Goal: Task Accomplishment & Management: Manage account settings

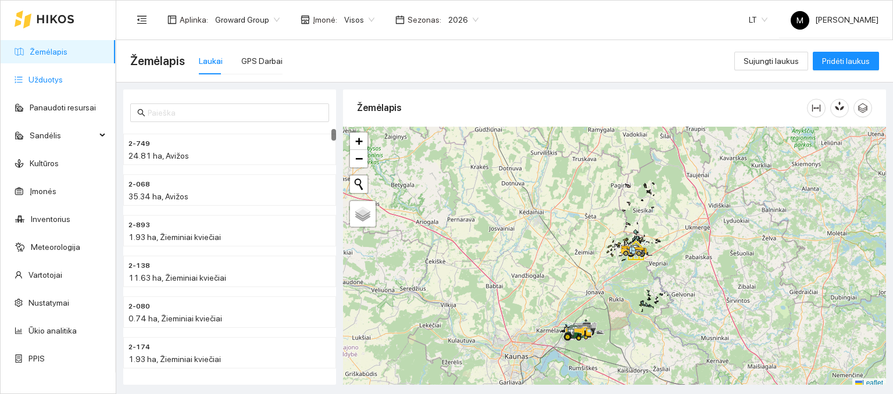
click at [38, 75] on link "Užduotys" at bounding box center [45, 79] width 34 height 9
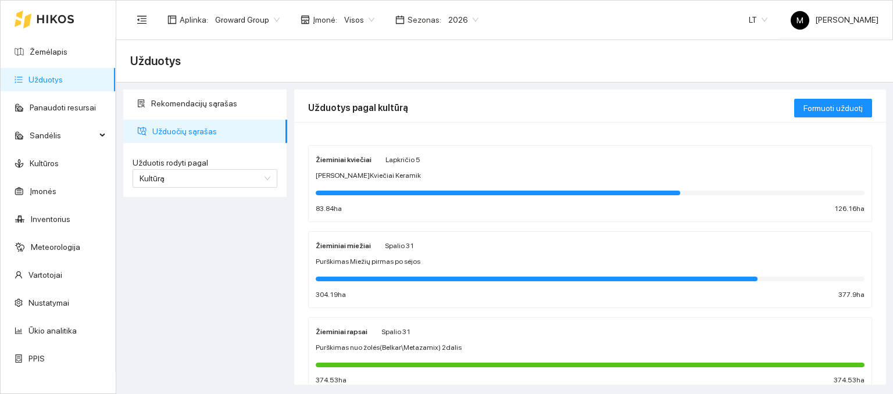
click at [378, 272] on div at bounding box center [590, 278] width 549 height 13
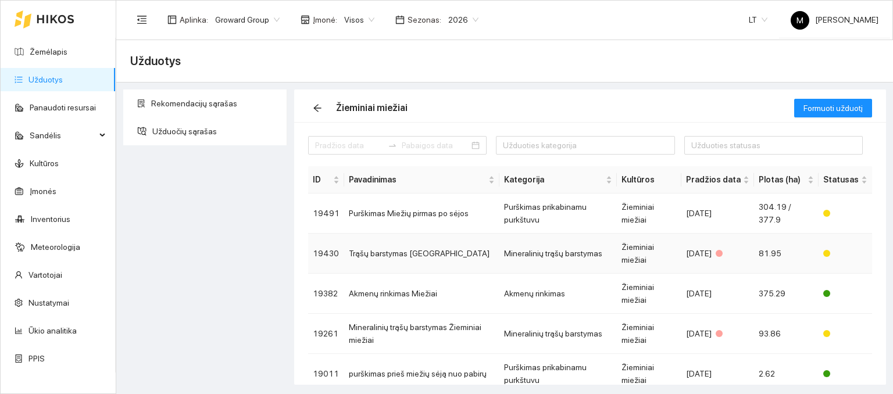
click at [423, 251] on td "Trąšų barstymas Jasudai" at bounding box center [421, 254] width 155 height 40
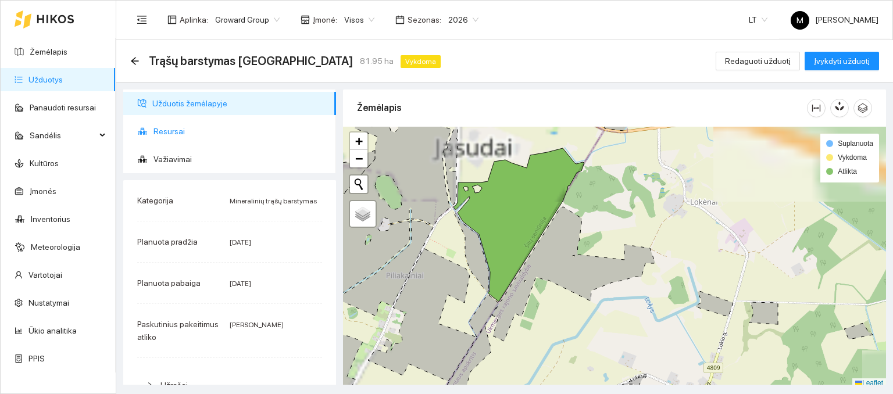
click at [188, 133] on span "Resursai" at bounding box center [239, 131] width 173 height 23
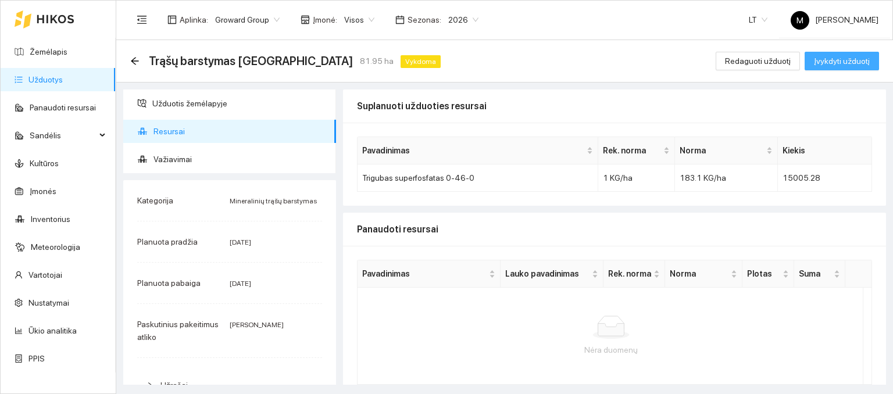
click at [824, 60] on span "Įvykdyti užduotį" at bounding box center [842, 61] width 56 height 13
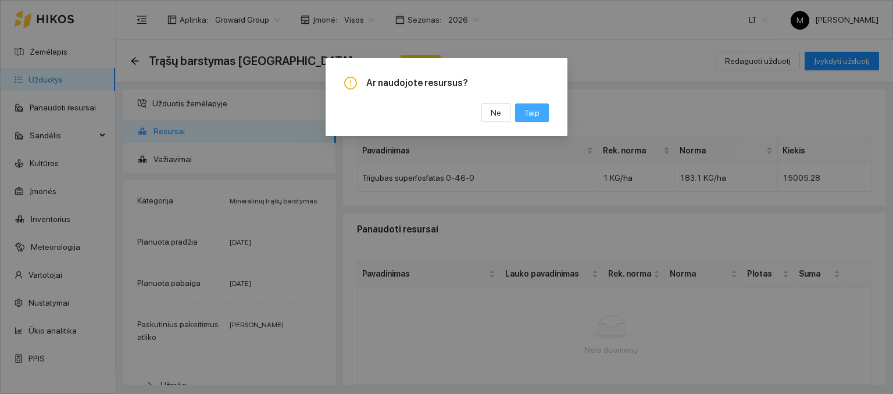
click at [533, 117] on span "Taip" at bounding box center [531, 112] width 15 height 13
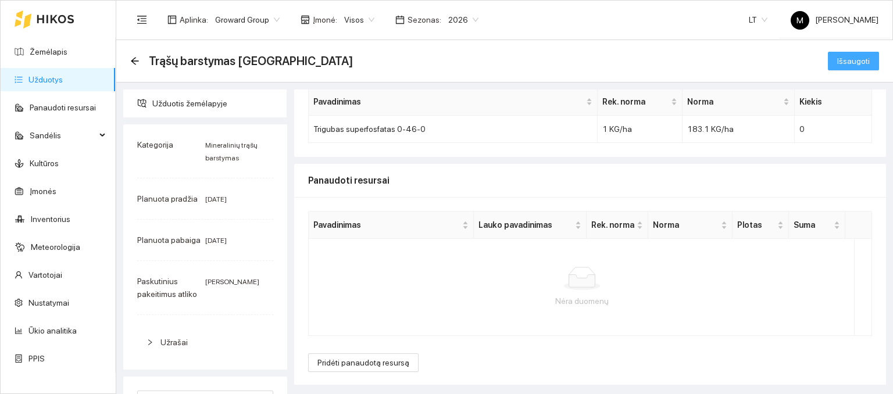
click at [845, 61] on span "Išsaugoti" at bounding box center [853, 61] width 33 height 13
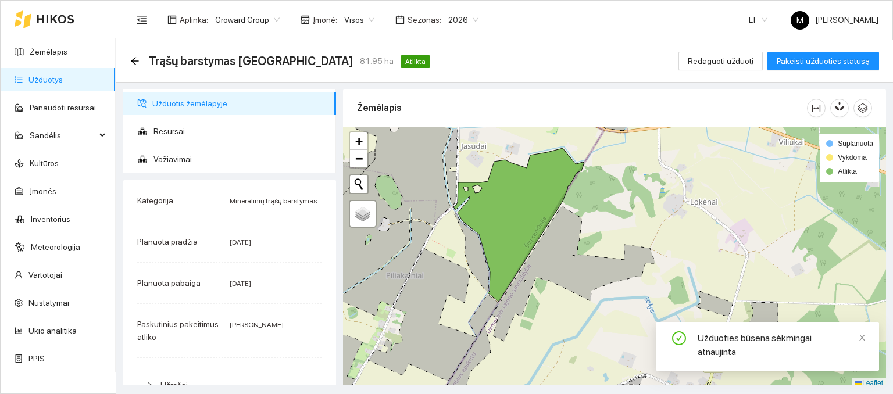
click at [737, 73] on div "Trąšų barstymas Jasudai 81.95 ha Atlikta Redaguoti užduotį Pakeisti užduoties s…" at bounding box center [504, 61] width 777 height 42
click at [737, 55] on span "Redaguoti užduotį" at bounding box center [721, 61] width 66 height 13
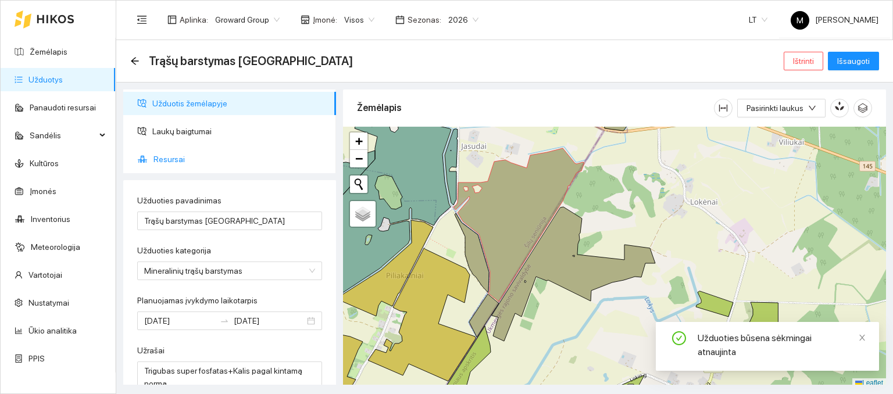
click at [152, 159] on li "Resursai" at bounding box center [229, 159] width 213 height 23
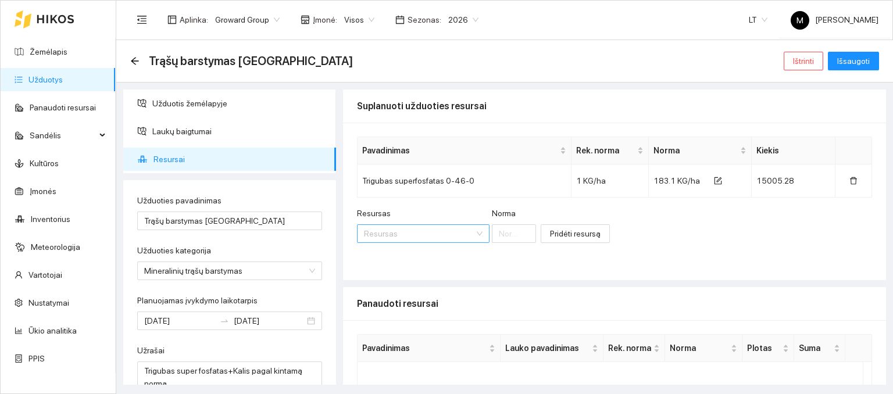
click at [414, 225] on input "Resursas" at bounding box center [419, 233] width 110 height 17
type input "kali"
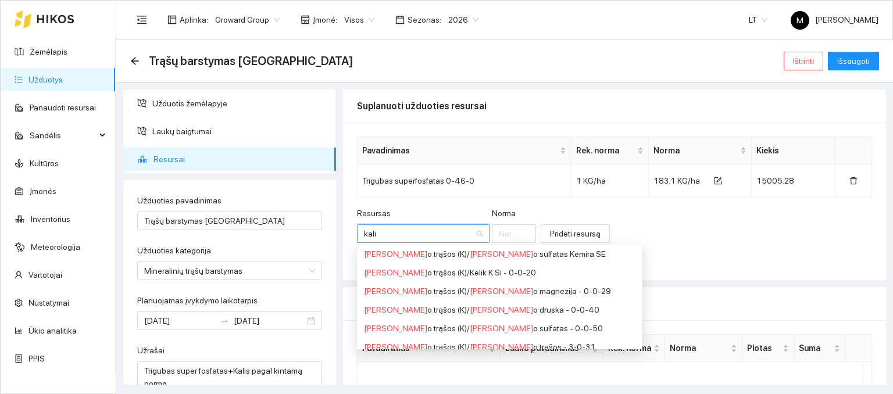
scroll to position [116, 0]
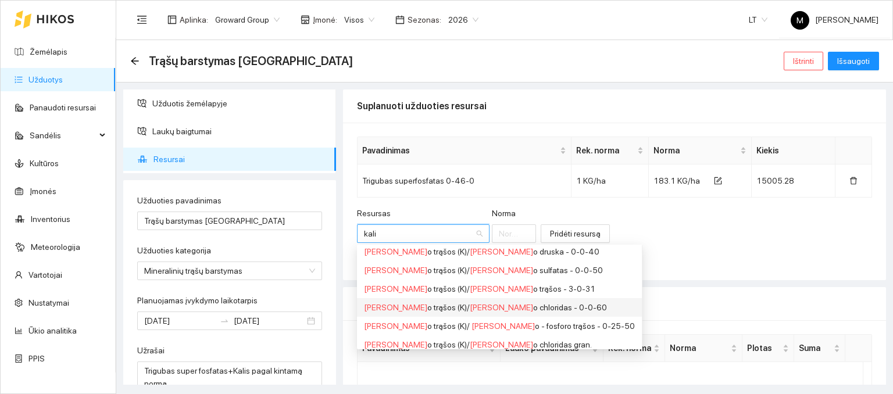
click at [437, 303] on div "Kali o trąšos (K) / Kali o chloridas - 0-0-60" at bounding box center [499, 307] width 271 height 13
type input "1"
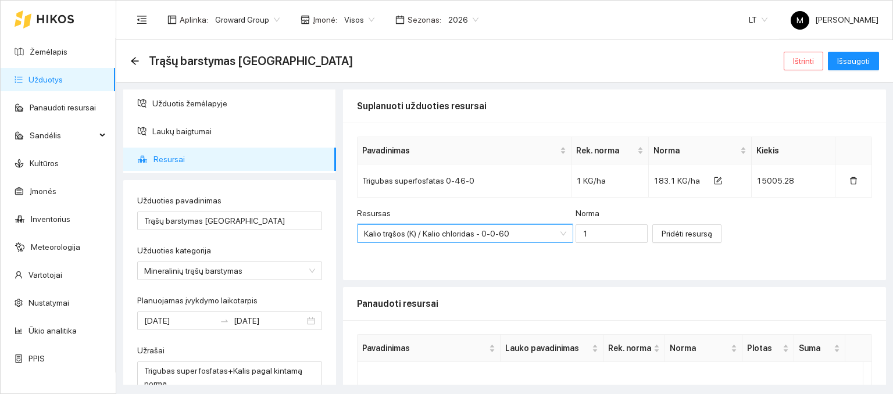
scroll to position [28, 0]
click at [582, 231] on input "1" at bounding box center [612, 233] width 72 height 19
type input "20"
click at [662, 233] on span "Pridėti resursą" at bounding box center [687, 233] width 51 height 13
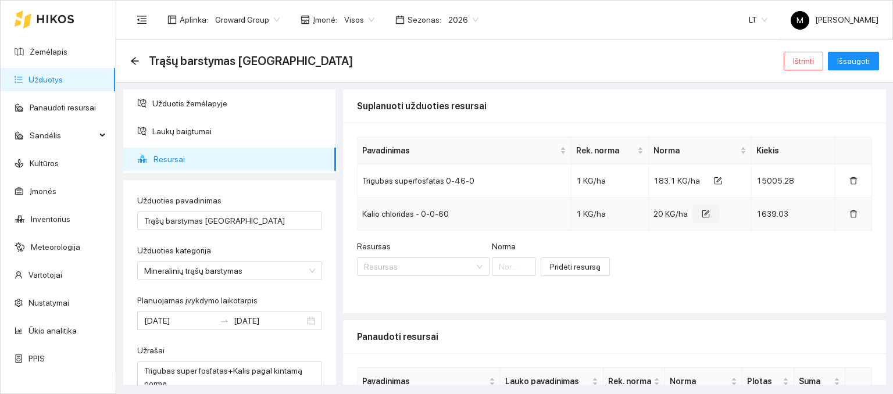
click at [702, 214] on icon "form" at bounding box center [706, 214] width 8 height 8
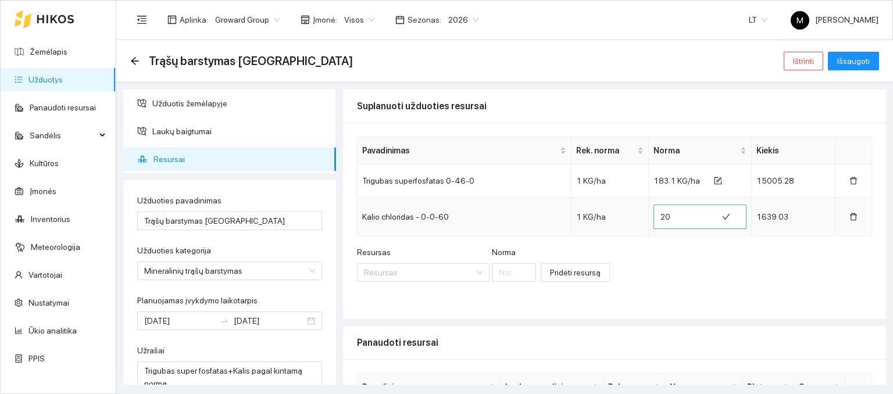
click at [667, 216] on input "20" at bounding box center [685, 217] width 50 height 19
type input "2"
type input "19"
click at [673, 256] on div "Resursas Resursas Norma Pridėti resursą" at bounding box center [614, 271] width 515 height 50
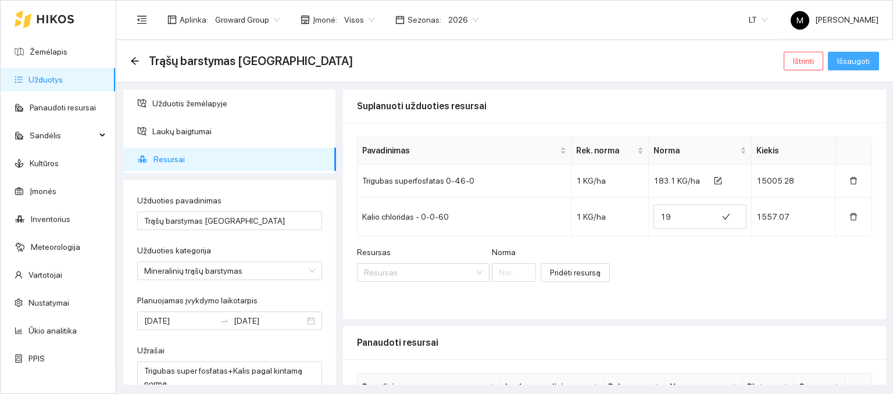
click at [847, 62] on span "Išsaugoti" at bounding box center [853, 61] width 33 height 13
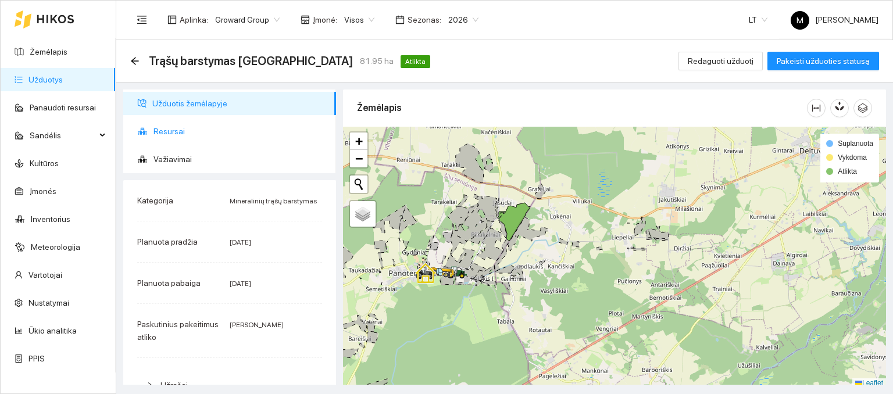
click at [186, 127] on span "Resursai" at bounding box center [239, 131] width 173 height 23
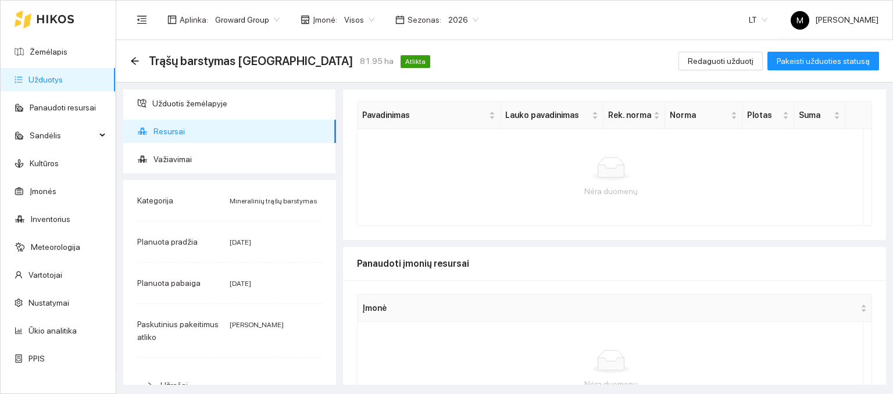
scroll to position [233, 0]
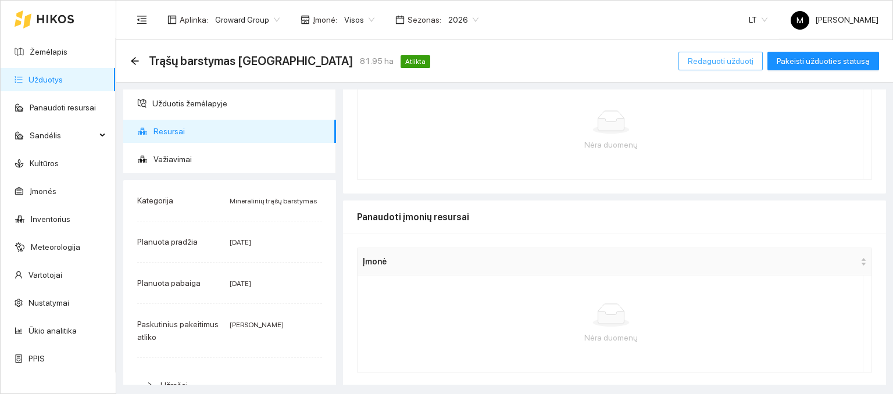
click at [726, 61] on span "Redaguoti užduotį" at bounding box center [721, 61] width 66 height 13
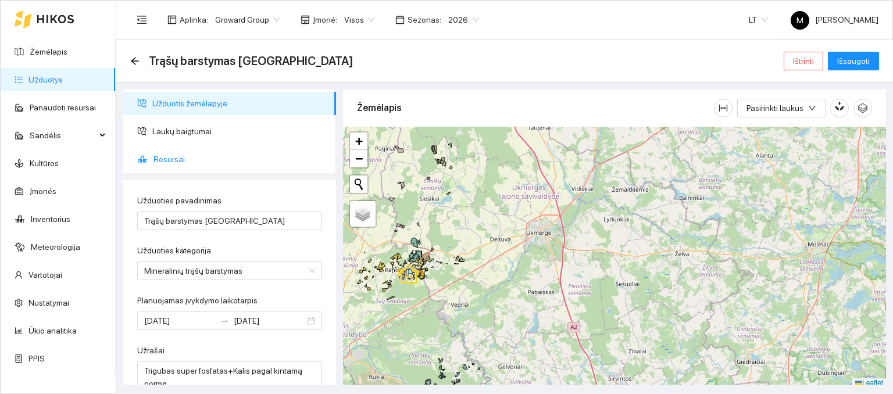
click at [156, 151] on span "Resursai" at bounding box center [239, 159] width 173 height 23
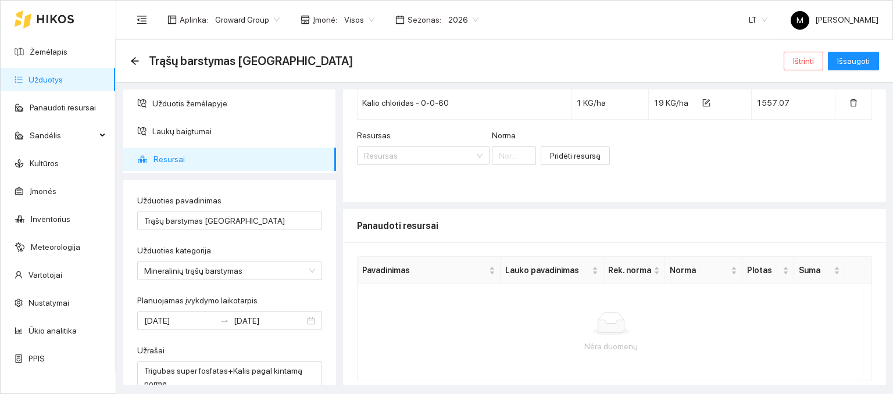
scroll to position [156, 0]
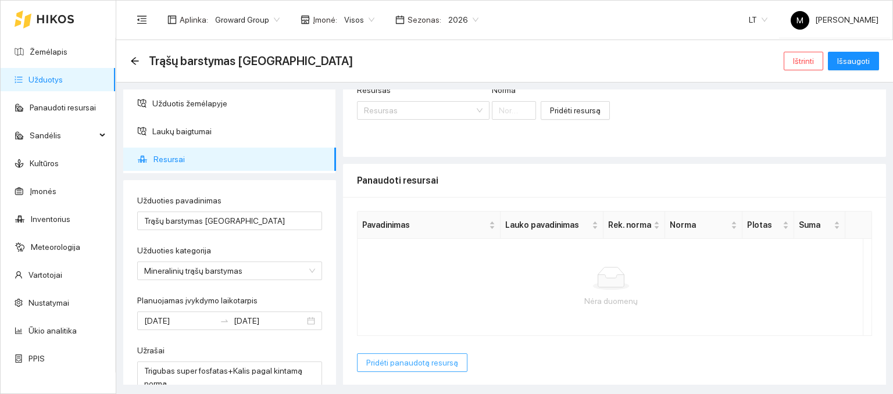
click at [399, 356] on span "Pridėti panaudotą resursą" at bounding box center [412, 362] width 92 height 13
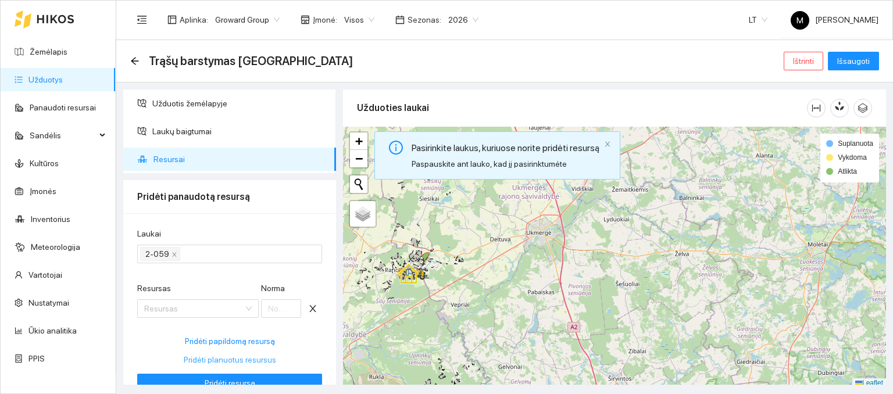
click at [223, 359] on span "Pridėti planuotus resursus" at bounding box center [230, 359] width 92 height 13
type input "183.1"
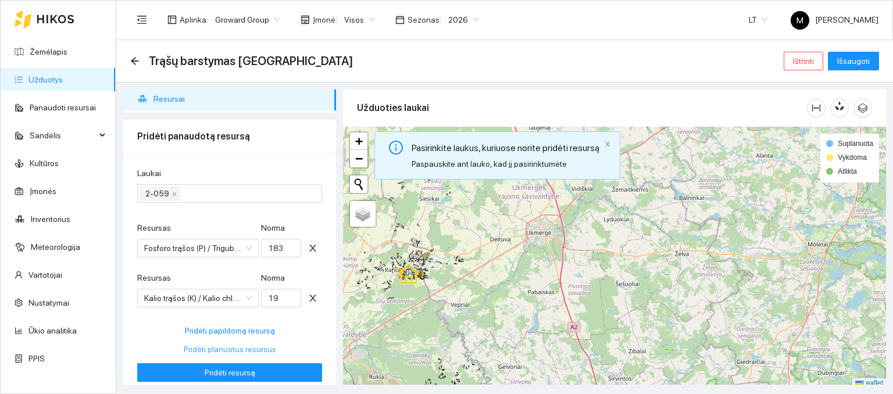
scroll to position [107, 0]
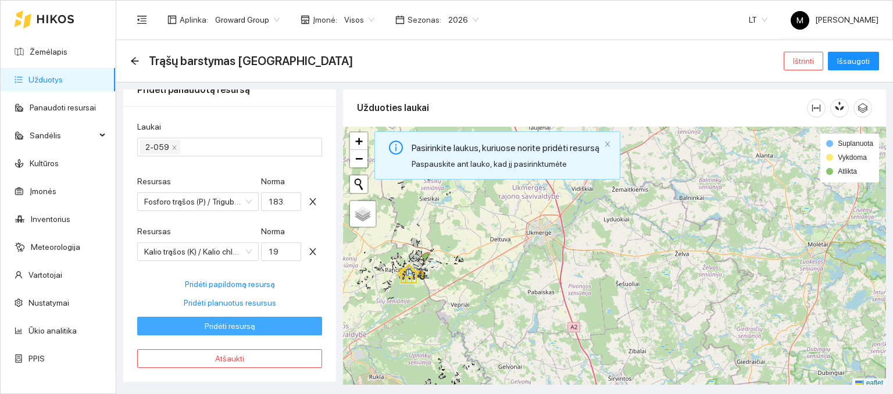
click at [233, 329] on span "Pridėti resursą" at bounding box center [230, 326] width 51 height 13
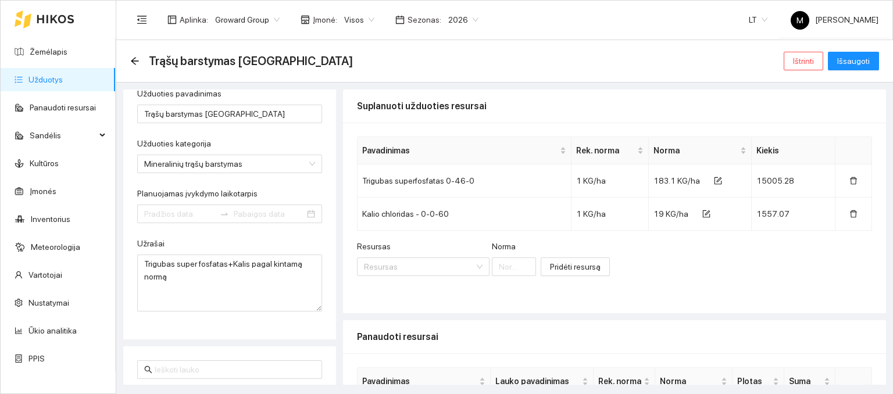
type input "2025-10-02"
type input "2025-10-04"
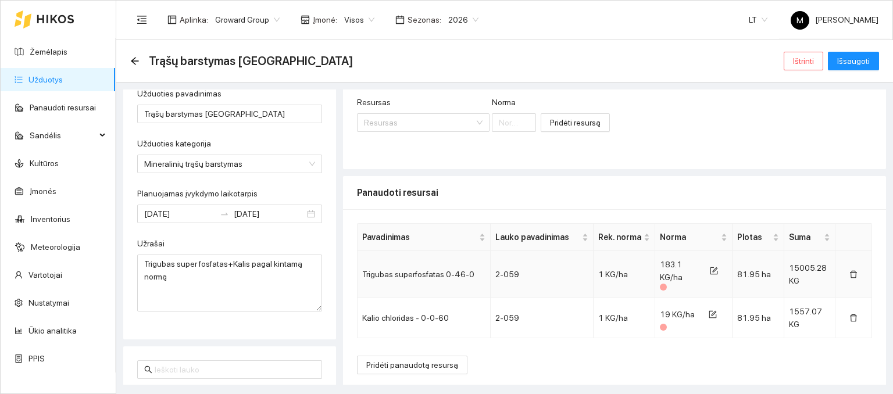
scroll to position [146, 0]
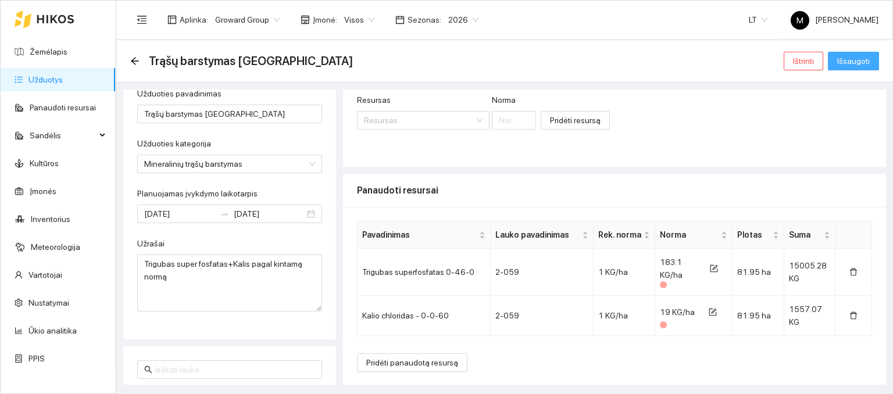
click at [855, 67] on button "Išsaugoti" at bounding box center [853, 61] width 51 height 19
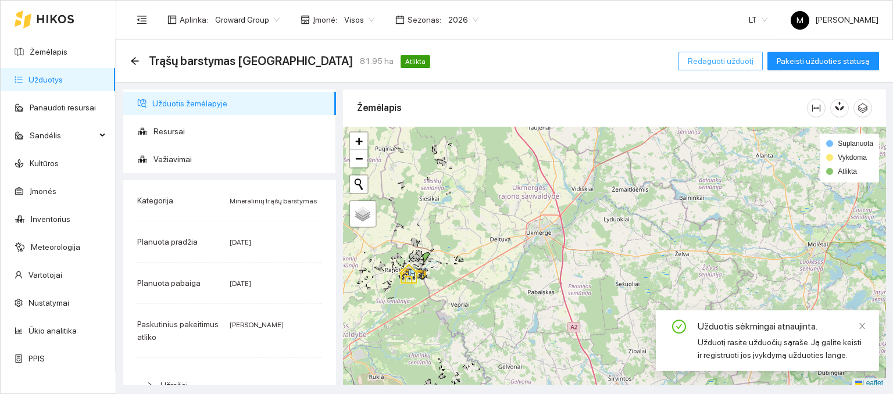
click at [712, 62] on span "Redaguoti užduotį" at bounding box center [721, 61] width 66 height 13
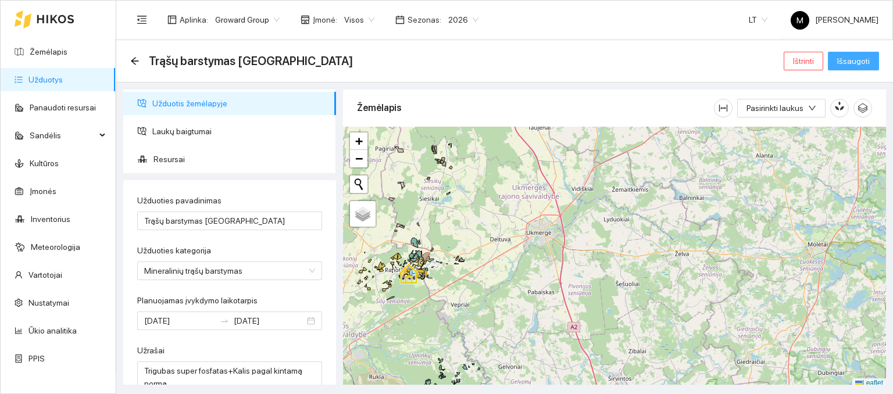
click at [845, 69] on div "Trąšų barstymas Jasudai Ištrinti Išsaugoti" at bounding box center [504, 60] width 749 height 23
click at [843, 63] on span "Išsaugoti" at bounding box center [853, 61] width 33 height 13
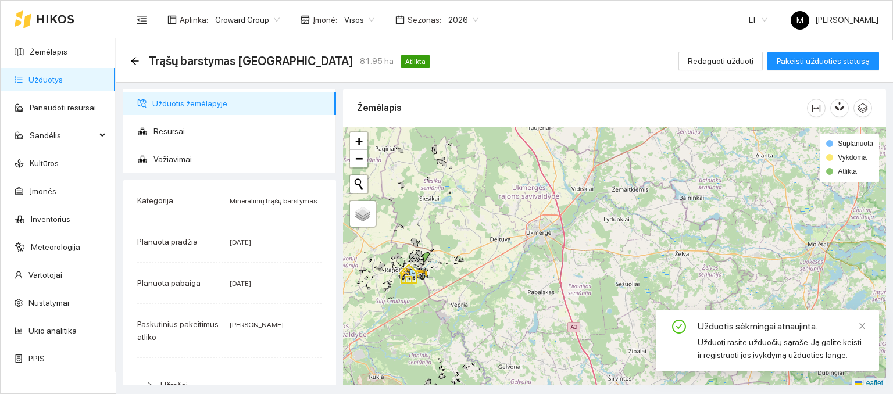
click at [49, 75] on link "Užduotys" at bounding box center [45, 79] width 34 height 9
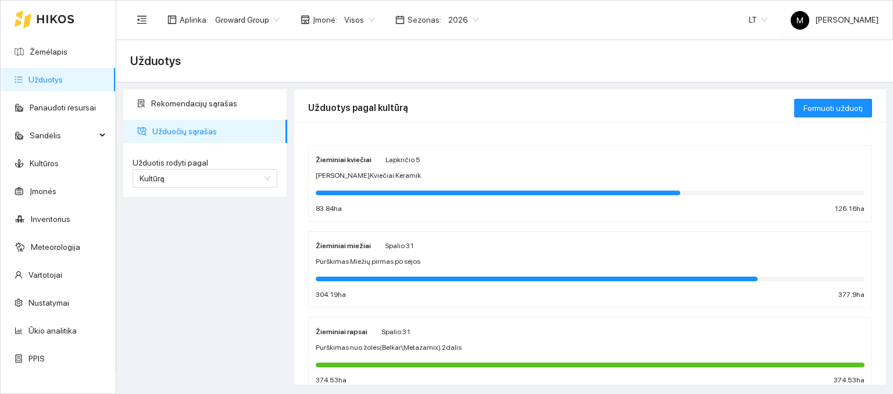
click at [384, 182] on div "Žieminiai kviečiai Lapkričio 5 Sėja Ž.Kviečiai Keramik 83.84 ha 126.16 ha" at bounding box center [590, 184] width 549 height 62
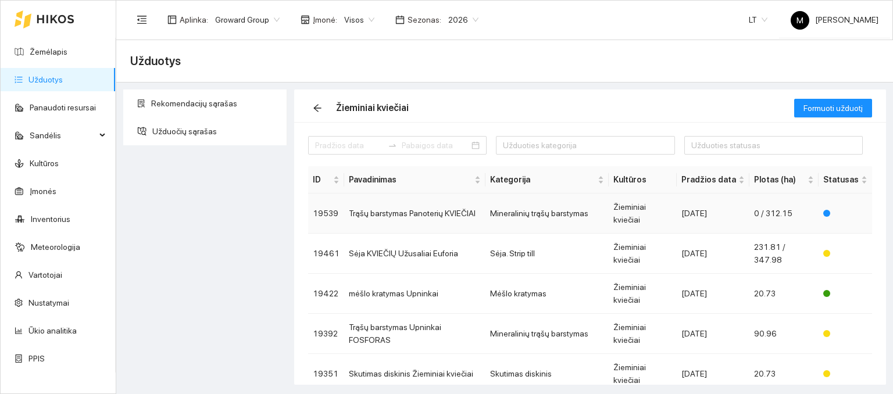
click at [414, 201] on td "Trąšų barstymas Panoterių KVIEČIAI" at bounding box center [414, 214] width 141 height 40
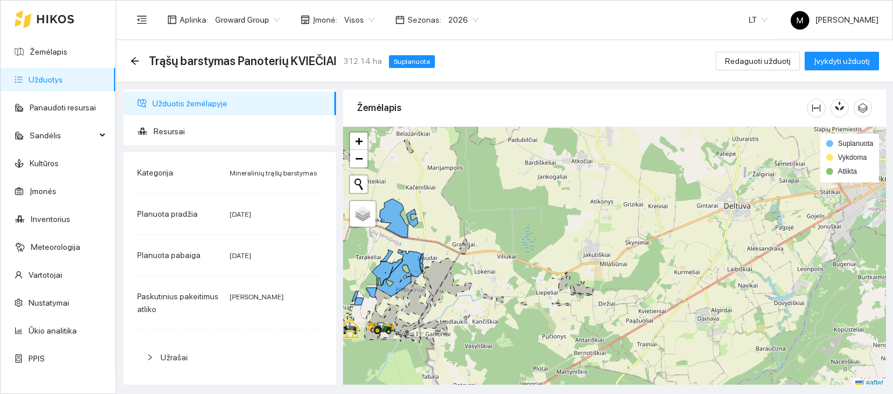
scroll to position [3, 0]
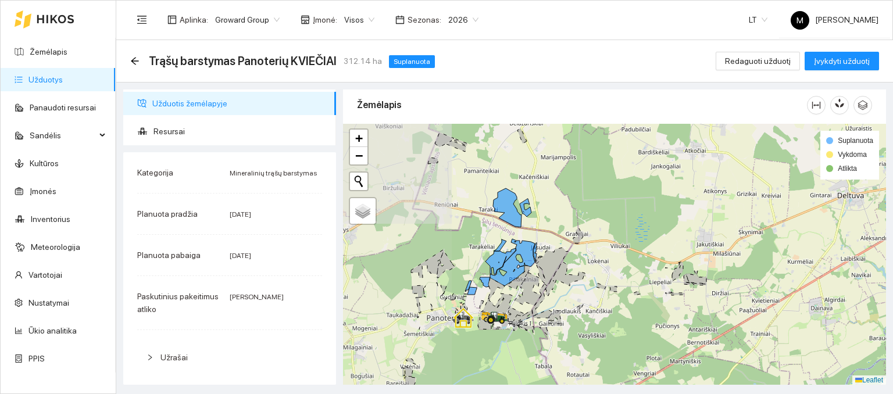
drag, startPoint x: 381, startPoint y: 245, endPoint x: 495, endPoint y: 237, distance: 113.6
click at [495, 237] on div at bounding box center [614, 255] width 543 height 262
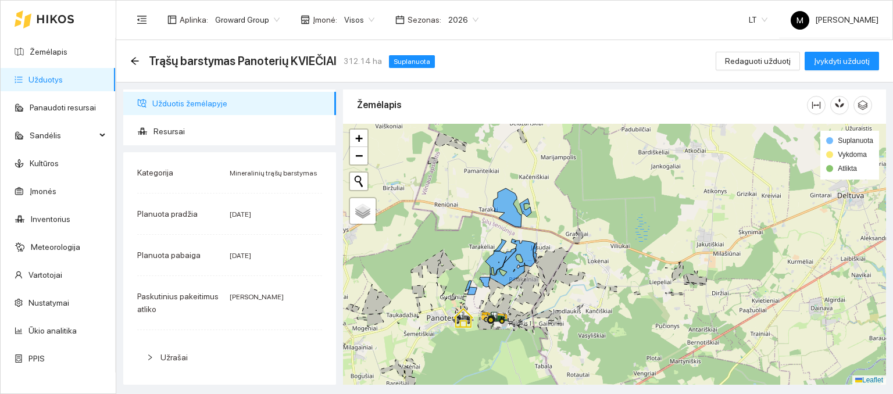
click at [37, 80] on link "Užduotys" at bounding box center [45, 79] width 34 height 9
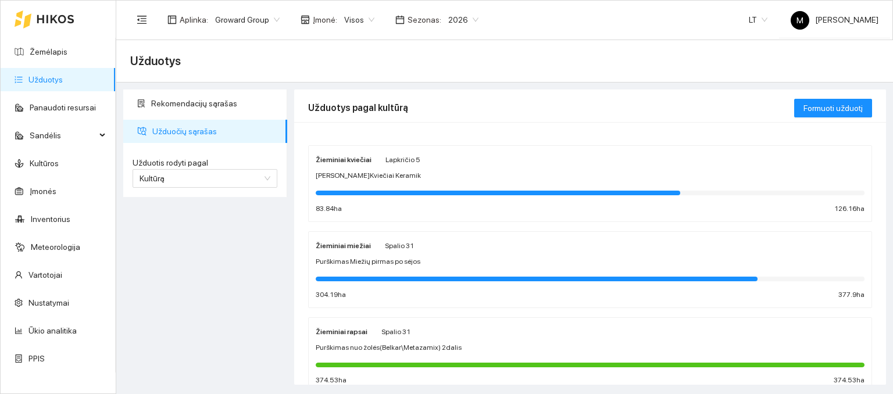
click at [368, 177] on span "Sėja Ž.Kviečiai Keramik" at bounding box center [368, 175] width 105 height 11
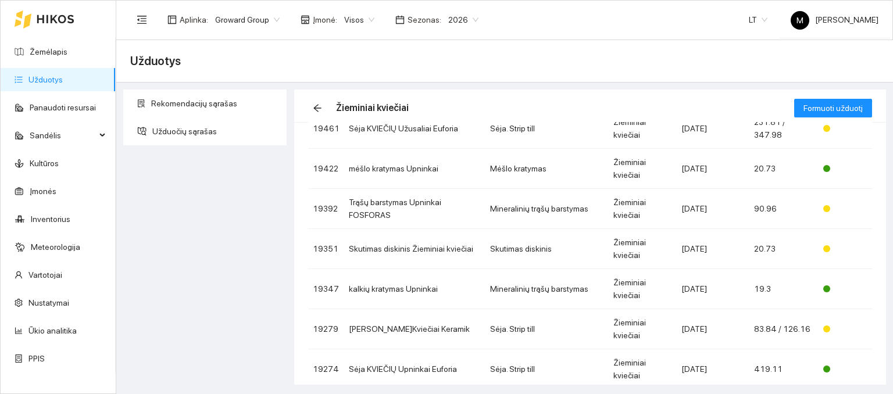
scroll to position [127, 0]
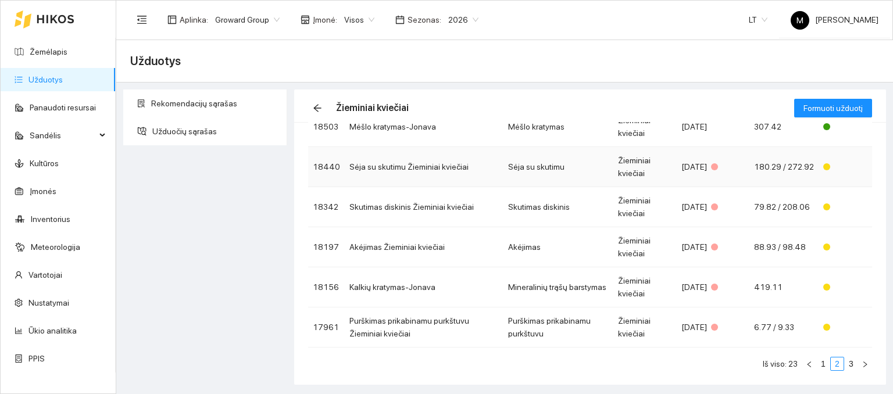
scroll to position [255, 0]
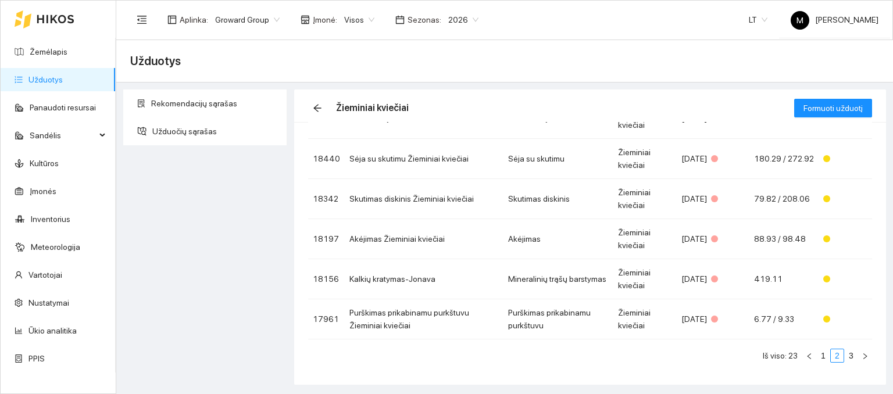
click at [842, 361] on div "ID Pavadinimas Kategorija Kultūros Pradžios data Plotas (ha) Statusas 19010 Pur…" at bounding box center [590, 141] width 564 height 461
click at [845, 358] on link "3" at bounding box center [851, 355] width 13 height 13
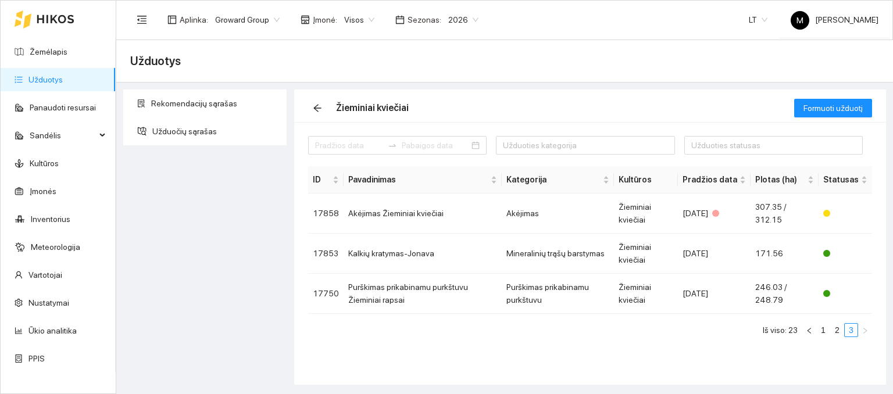
click at [63, 80] on link "Užduotys" at bounding box center [45, 79] width 34 height 9
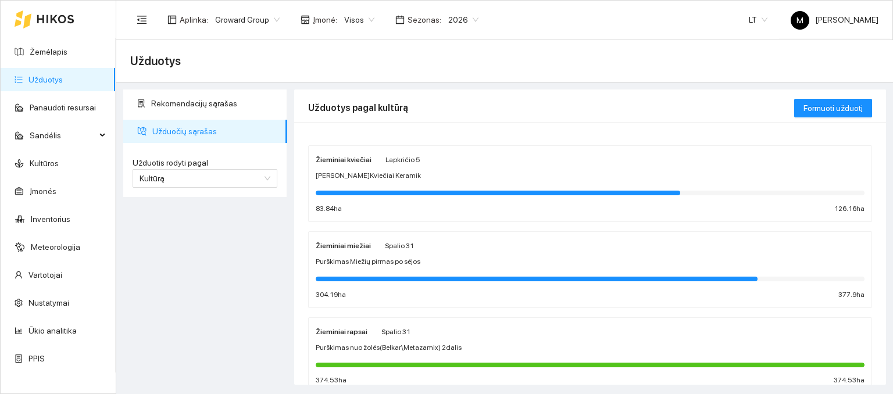
click at [391, 165] on div "Lapkričio 5" at bounding box center [402, 159] width 35 height 13
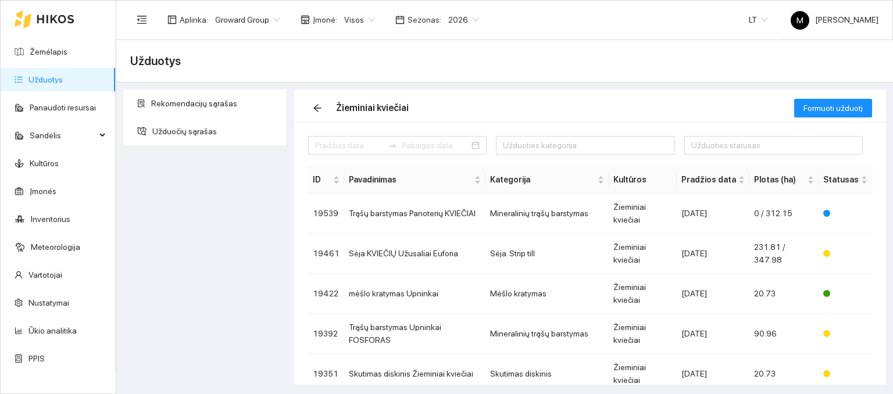
click at [60, 80] on link "Užduotys" at bounding box center [45, 79] width 34 height 9
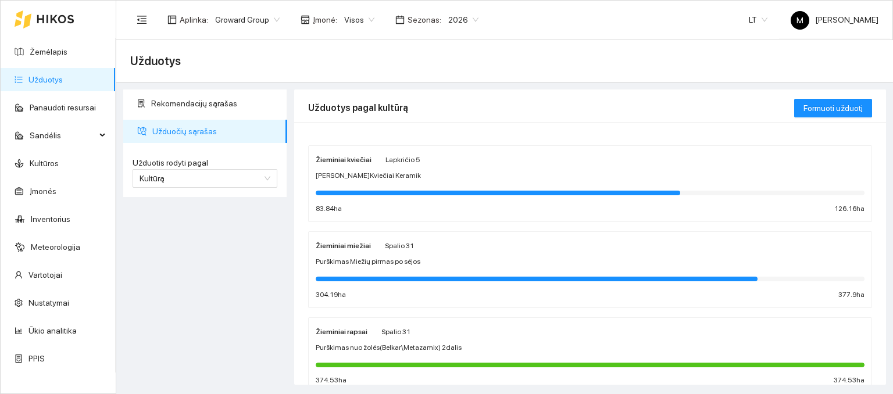
click at [481, 239] on div "Žieminiai miežiai Spalio 31" at bounding box center [590, 245] width 549 height 13
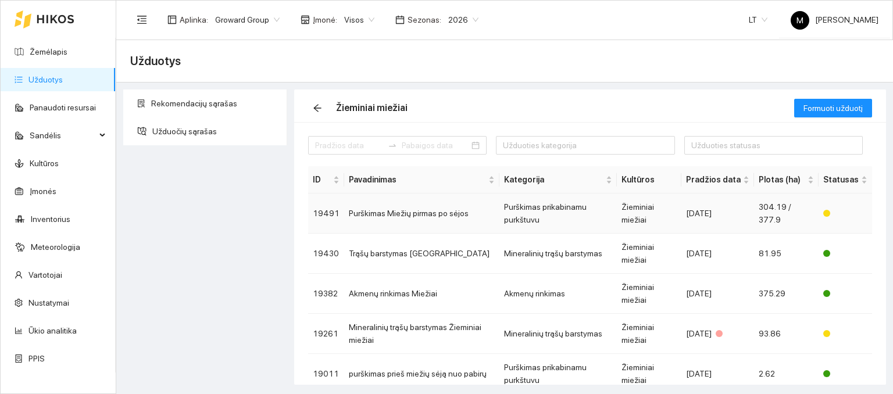
click at [422, 209] on td "Purškimas Miežių pirmas po sėjos" at bounding box center [421, 214] width 155 height 40
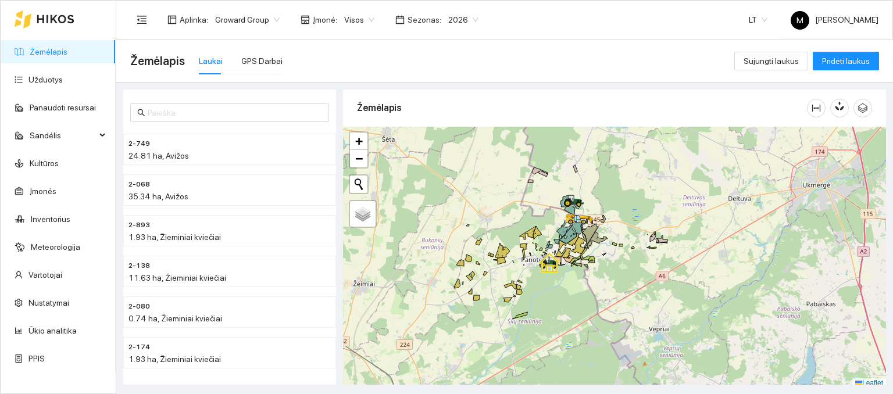
scroll to position [3, 0]
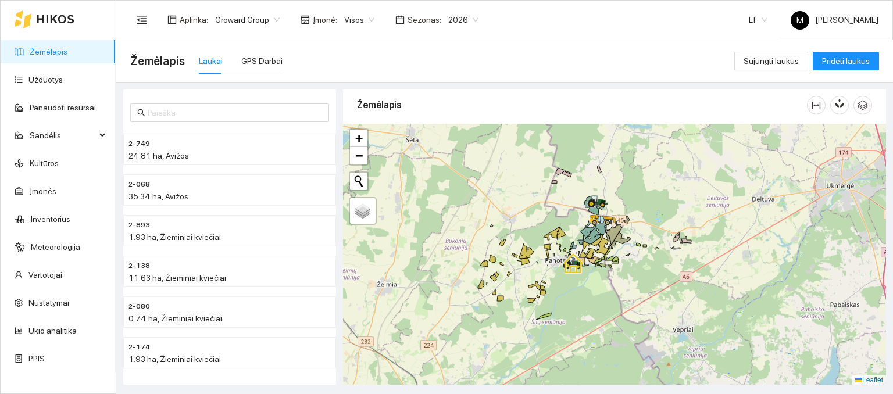
drag, startPoint x: 597, startPoint y: 270, endPoint x: 621, endPoint y: 271, distance: 23.9
click at [622, 274] on div at bounding box center [614, 255] width 543 height 262
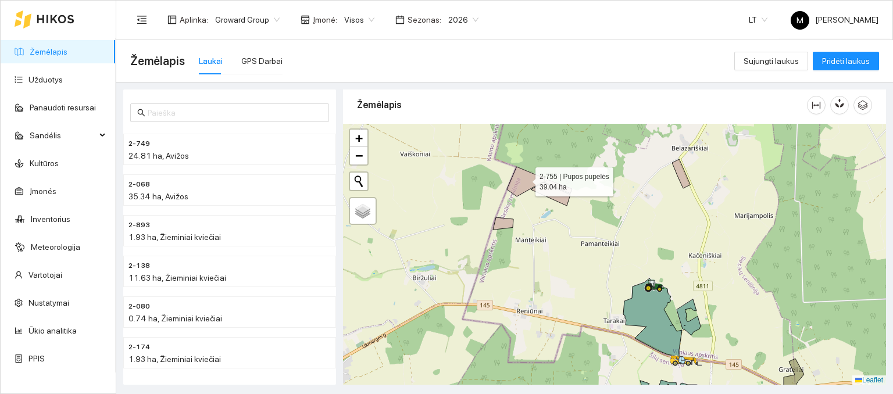
click at [524, 178] on icon at bounding box center [539, 186] width 65 height 39
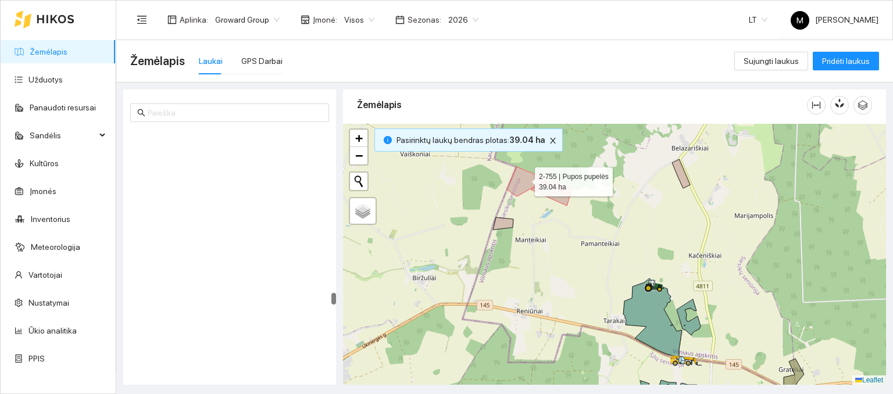
scroll to position [4830, 0]
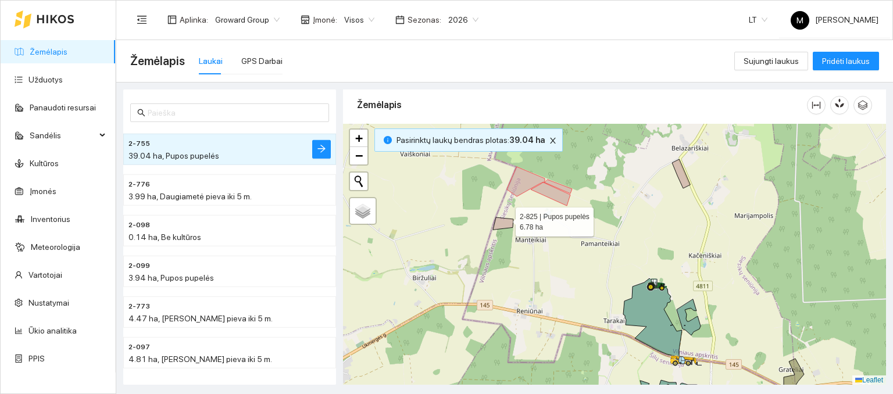
click at [505, 219] on icon at bounding box center [503, 223] width 20 height 12
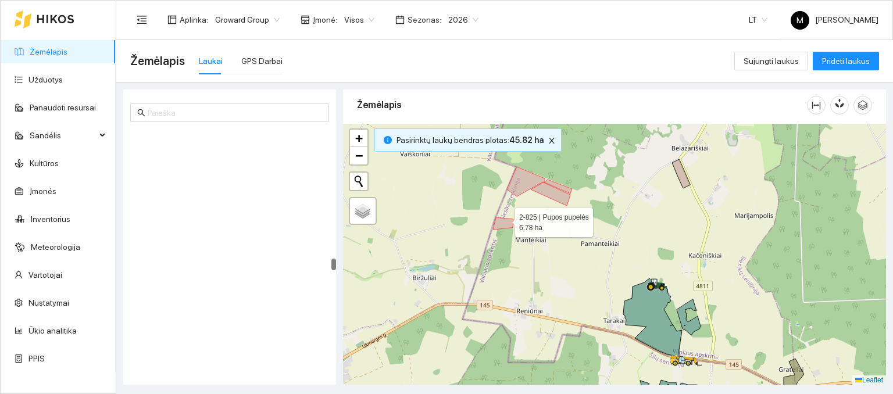
scroll to position [3815, 0]
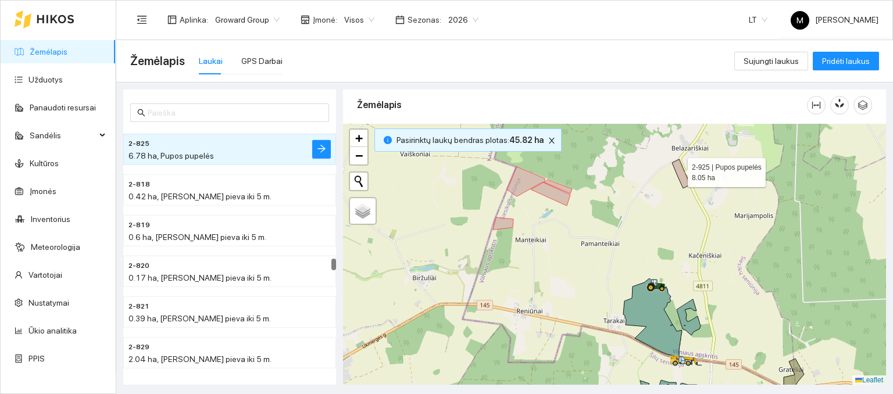
click at [677, 169] on icon at bounding box center [681, 173] width 18 height 29
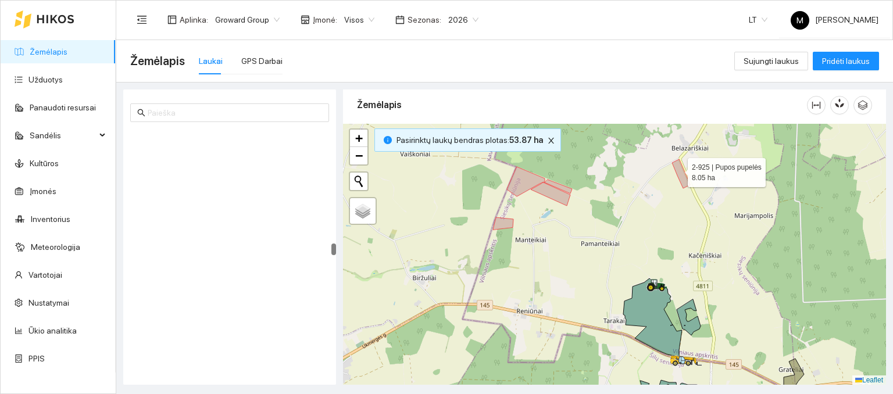
scroll to position [3369, 0]
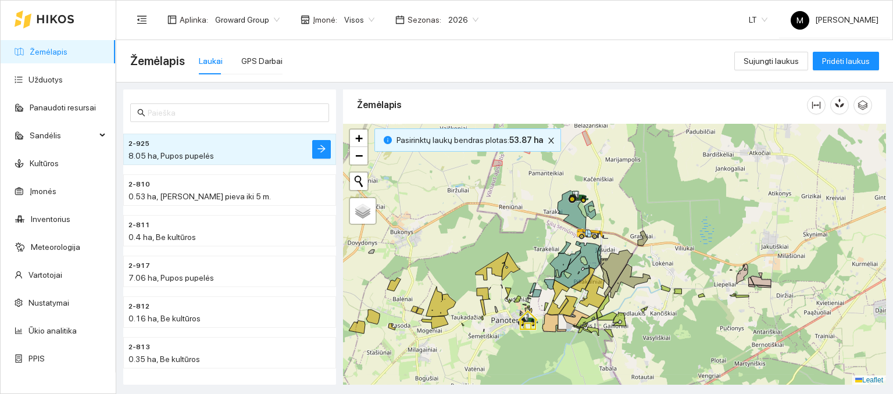
drag, startPoint x: 698, startPoint y: 343, endPoint x: 666, endPoint y: 275, distance: 75.2
click at [666, 275] on div at bounding box center [614, 255] width 543 height 262
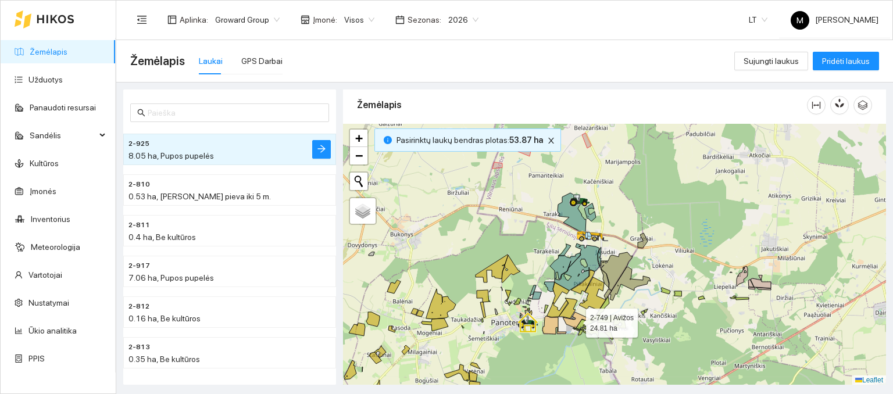
click at [574, 319] on g at bounding box center [553, 233] width 435 height 348
click at [570, 324] on icon at bounding box center [576, 320] width 27 height 16
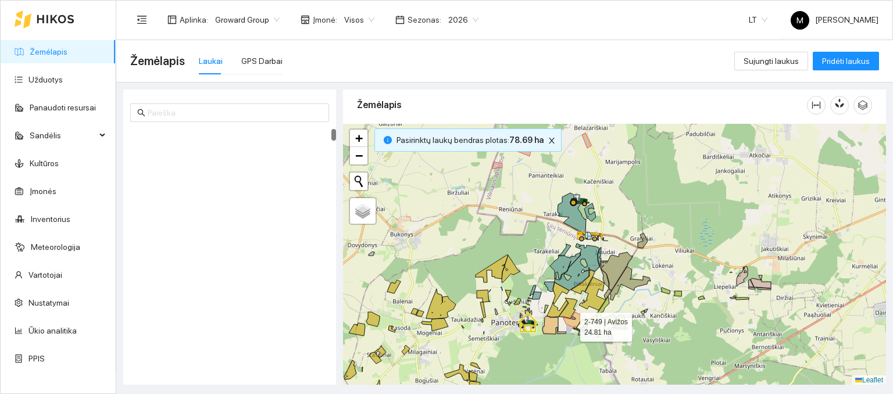
scroll to position [0, 0]
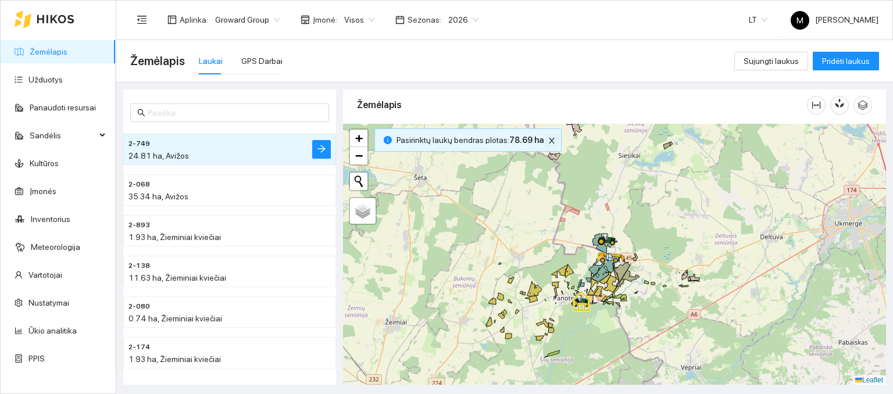
click at [549, 140] on icon "close" at bounding box center [552, 141] width 6 height 6
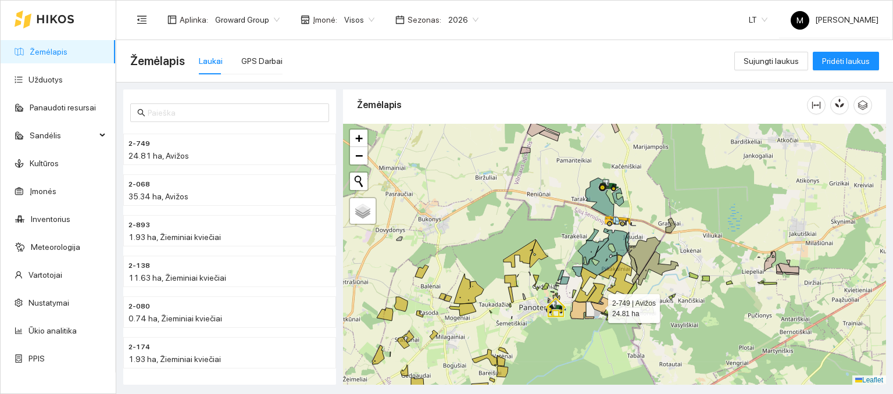
click at [598, 305] on icon at bounding box center [604, 305] width 27 height 16
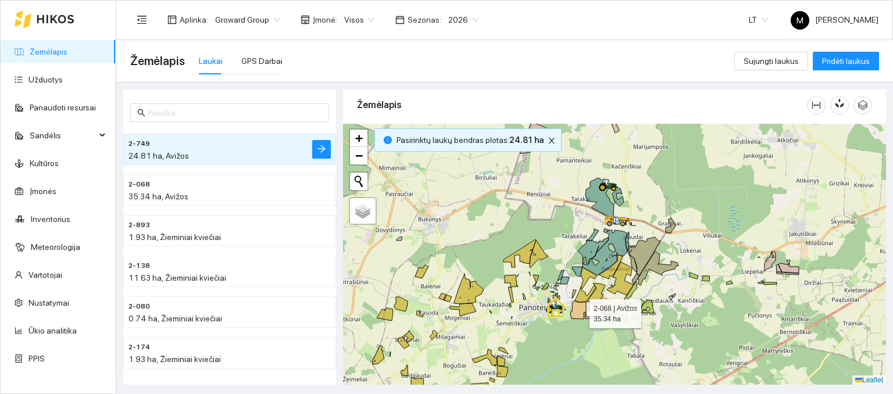
click at [578, 314] on icon at bounding box center [582, 310] width 24 height 18
click at [547, 140] on icon "close" at bounding box center [551, 141] width 8 height 8
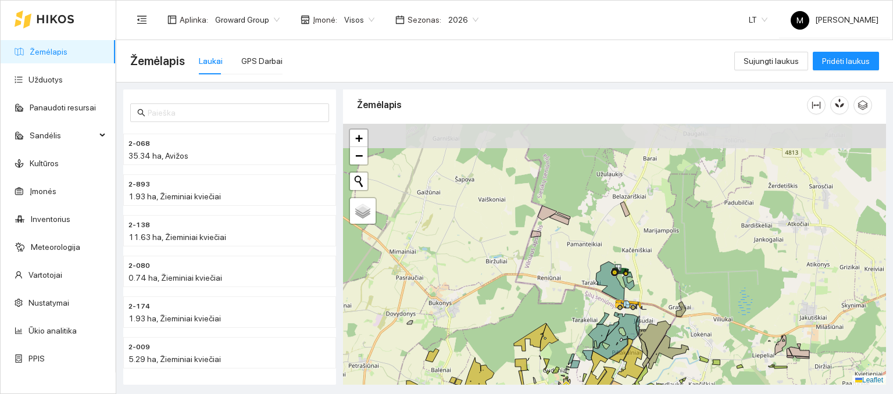
drag, startPoint x: 539, startPoint y: 187, endPoint x: 553, endPoint y: 279, distance: 93.5
click at [553, 279] on div at bounding box center [614, 255] width 543 height 262
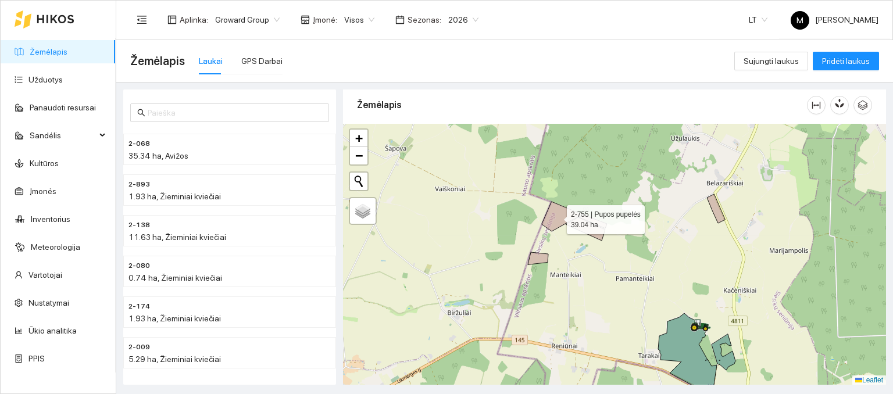
click at [557, 215] on icon at bounding box center [574, 221] width 65 height 39
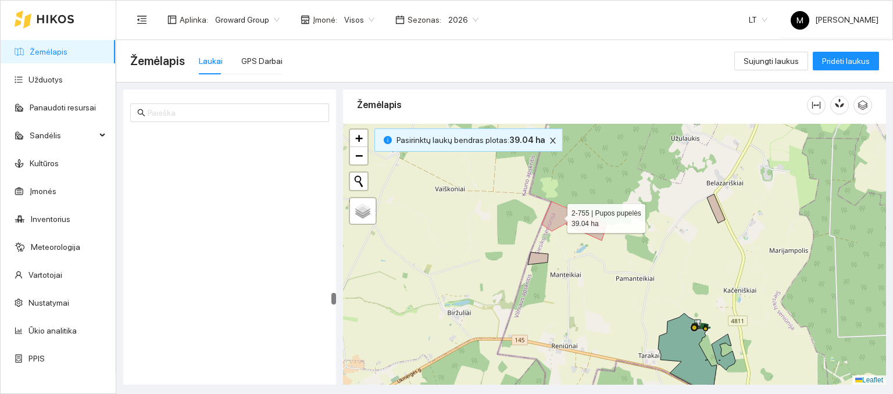
scroll to position [4831, 0]
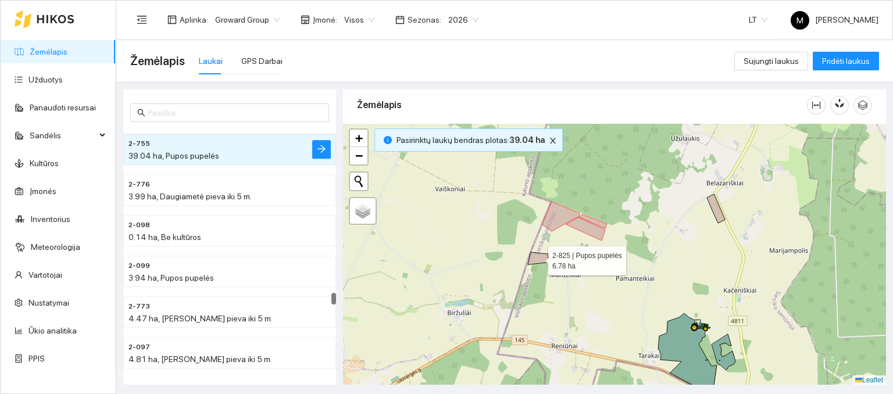
click at [534, 261] on icon at bounding box center [538, 258] width 20 height 12
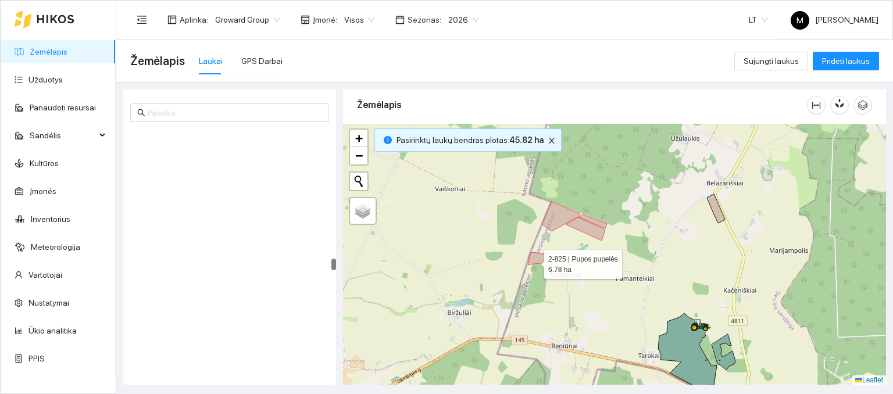
scroll to position [3816, 0]
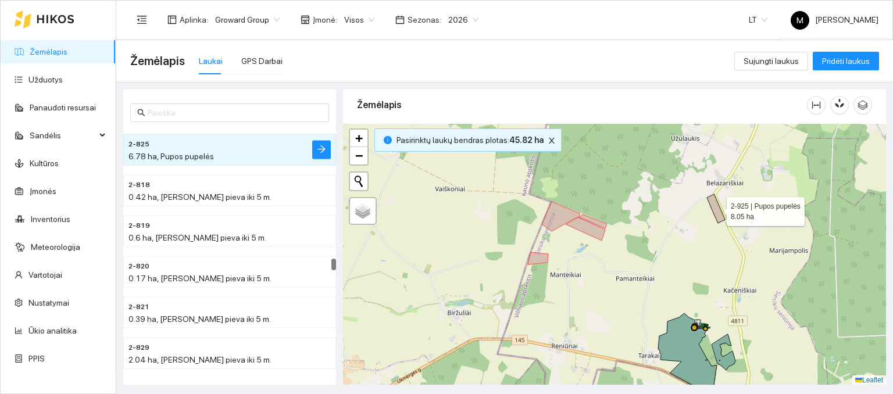
click at [716, 212] on icon at bounding box center [716, 208] width 18 height 29
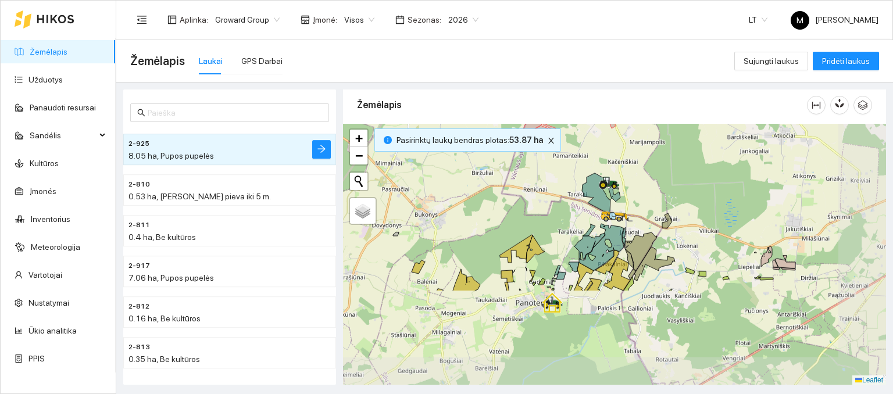
drag, startPoint x: 732, startPoint y: 297, endPoint x: 655, endPoint y: 191, distance: 131.0
click at [655, 191] on div at bounding box center [614, 255] width 543 height 262
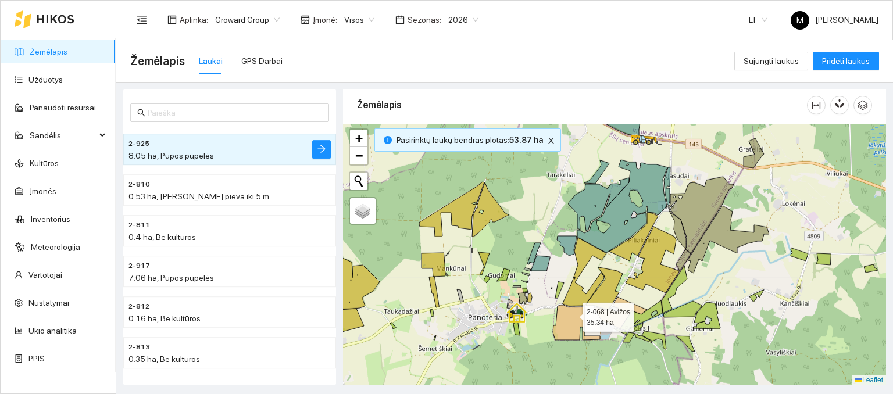
click at [572, 314] on icon at bounding box center [576, 322] width 47 height 35
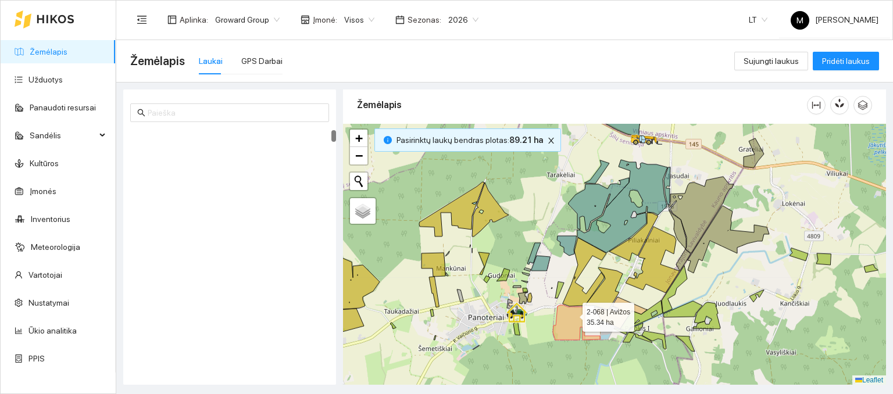
scroll to position [41, 0]
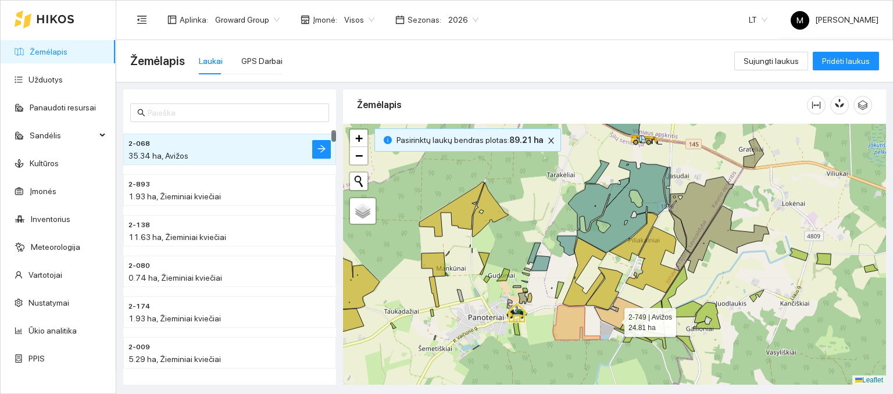
click at [614, 319] on icon at bounding box center [620, 313] width 53 height 32
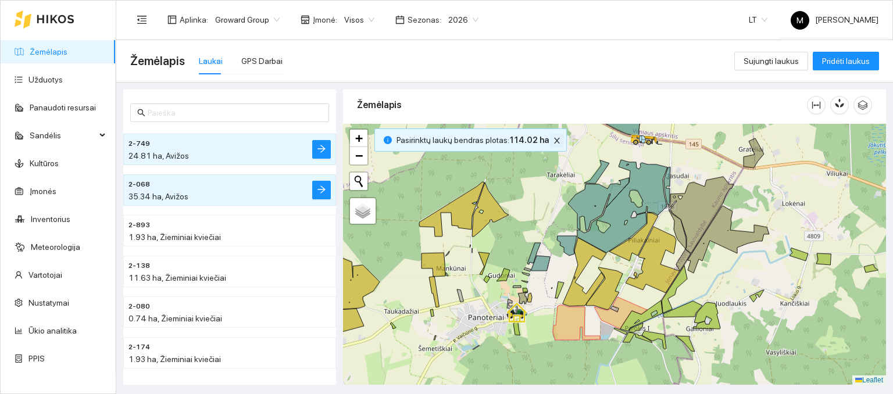
click at [553, 140] on icon "close" at bounding box center [557, 141] width 8 height 8
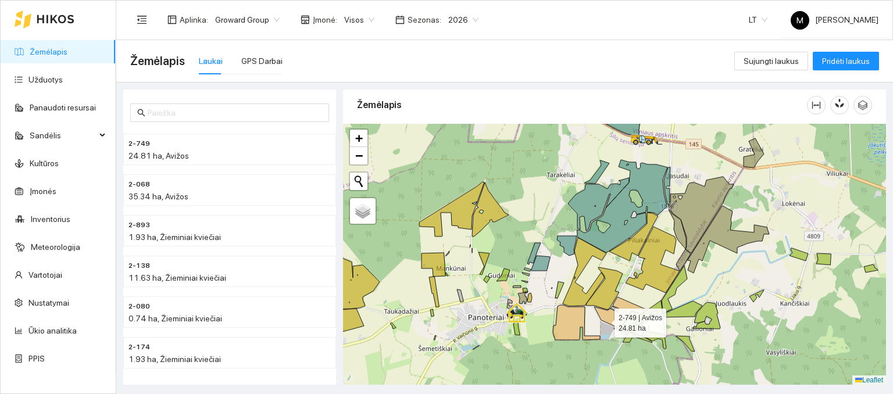
click at [605, 319] on icon at bounding box center [620, 313] width 53 height 32
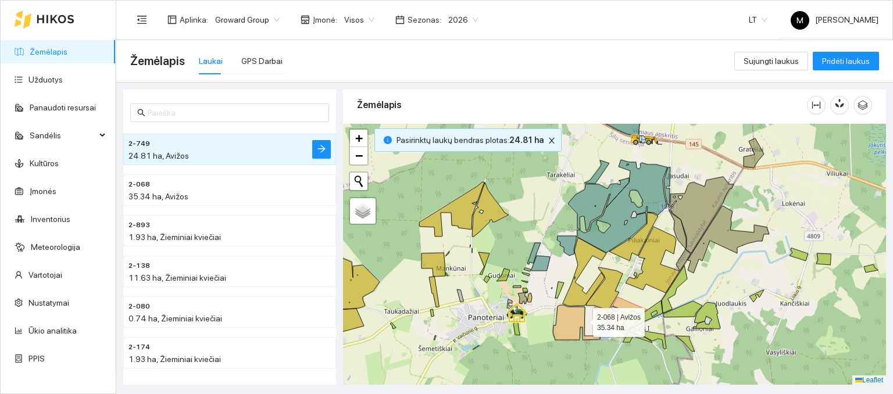
click at [574, 321] on icon at bounding box center [576, 322] width 47 height 35
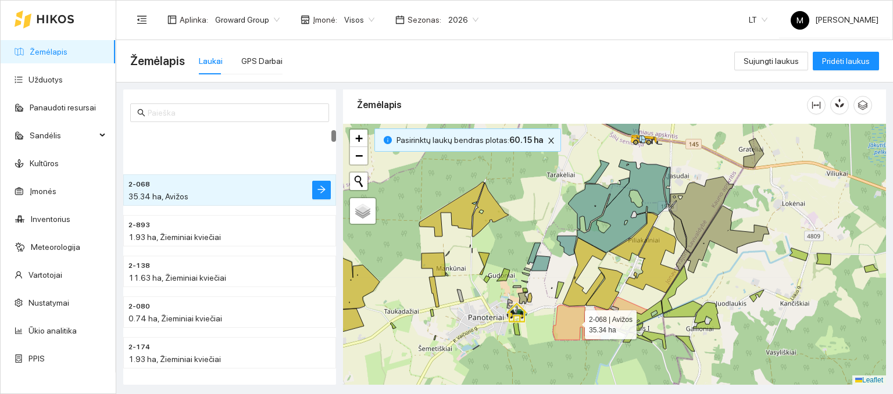
scroll to position [41, 0]
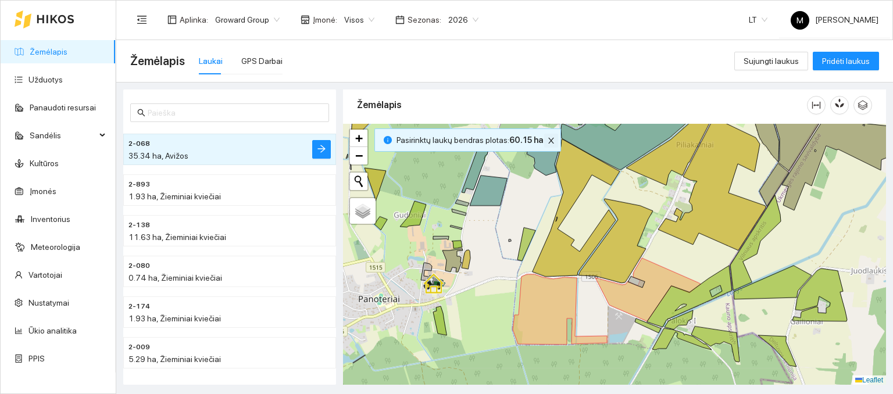
click at [545, 145] on button "button" at bounding box center [551, 141] width 14 height 14
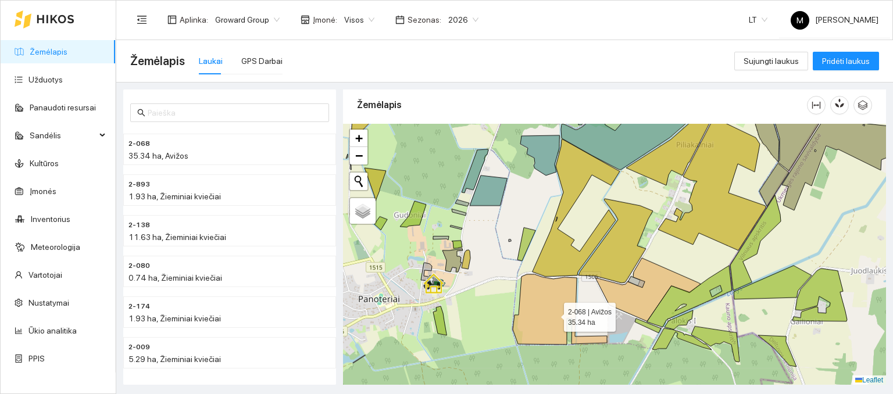
click at [539, 310] on icon at bounding box center [560, 309] width 94 height 70
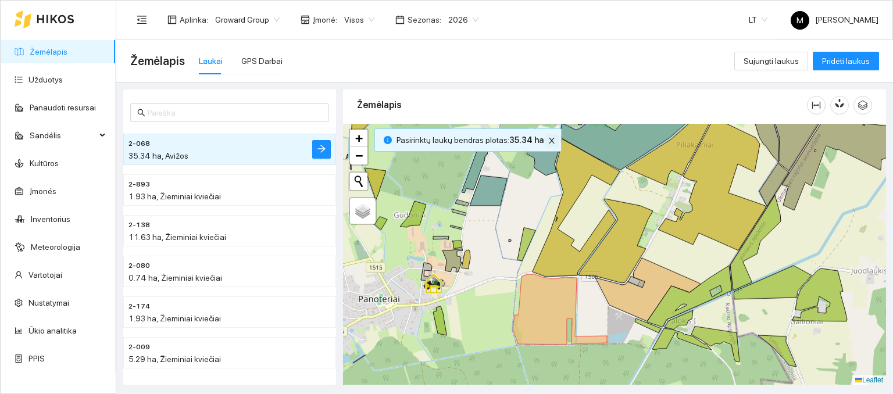
click at [549, 139] on icon "close" at bounding box center [552, 141] width 6 height 6
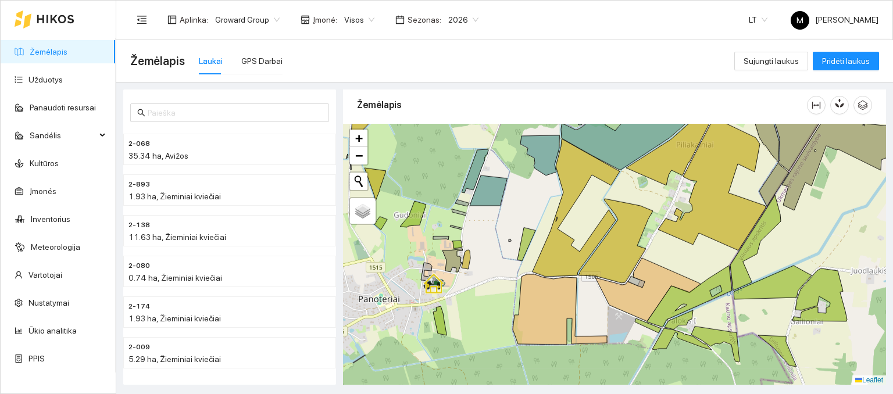
click at [498, 302] on div at bounding box center [614, 255] width 543 height 262
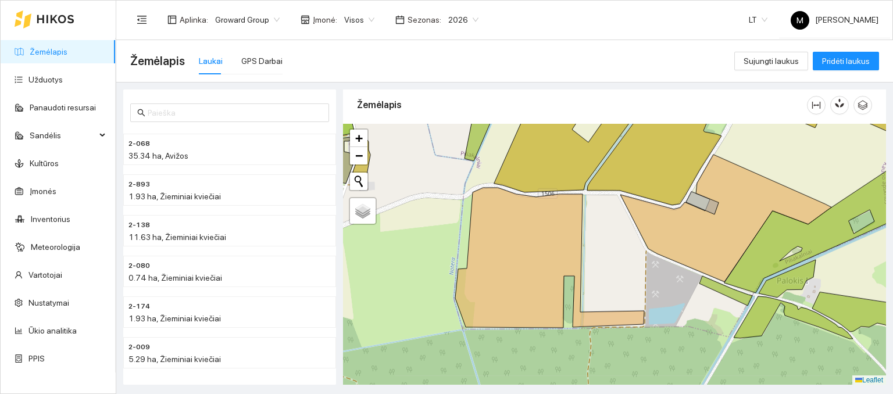
click at [616, 244] on div at bounding box center [614, 255] width 543 height 262
